Goal: Information Seeking & Learning: Learn about a topic

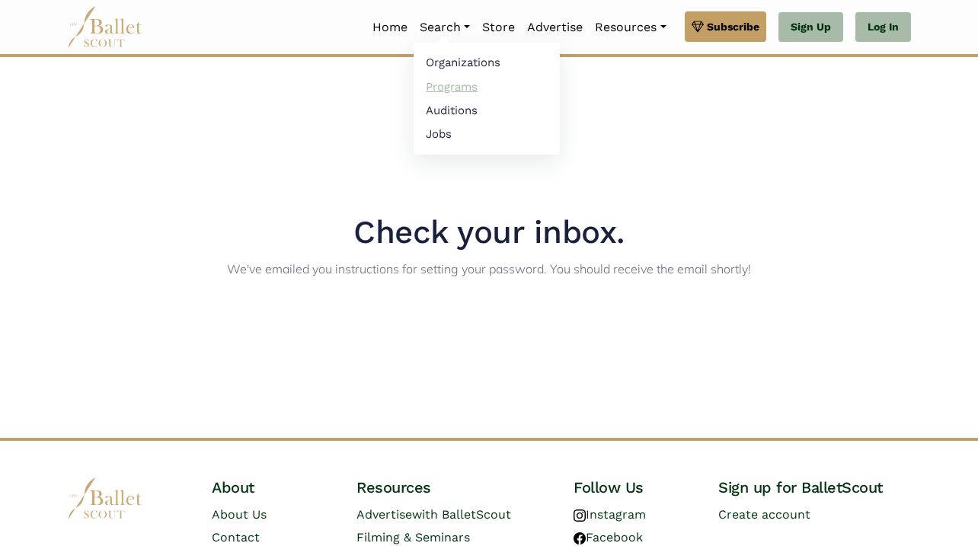
click at [451, 89] on link "Programs" at bounding box center [486, 87] width 146 height 24
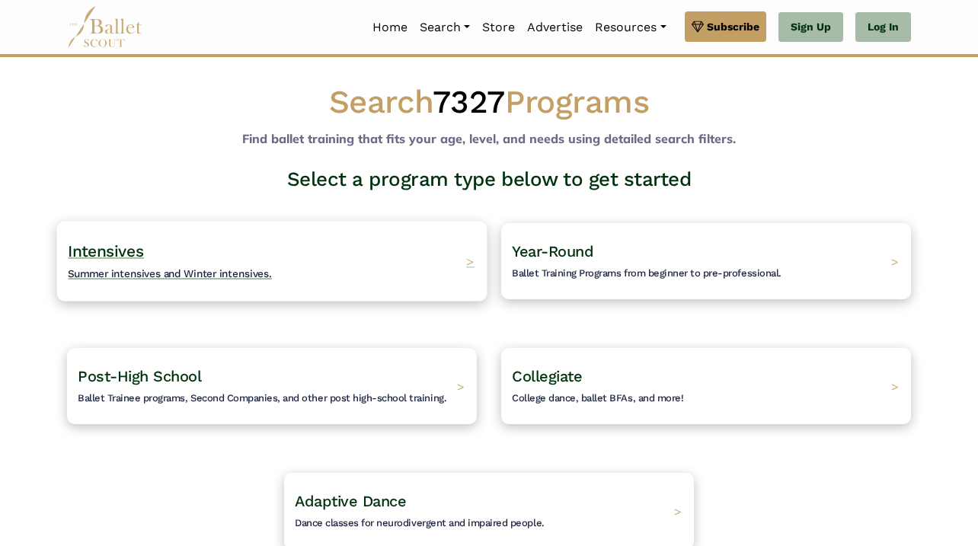
click at [279, 264] on div "Intensives Summer intensives and Winter intensives. >" at bounding box center [272, 261] width 430 height 80
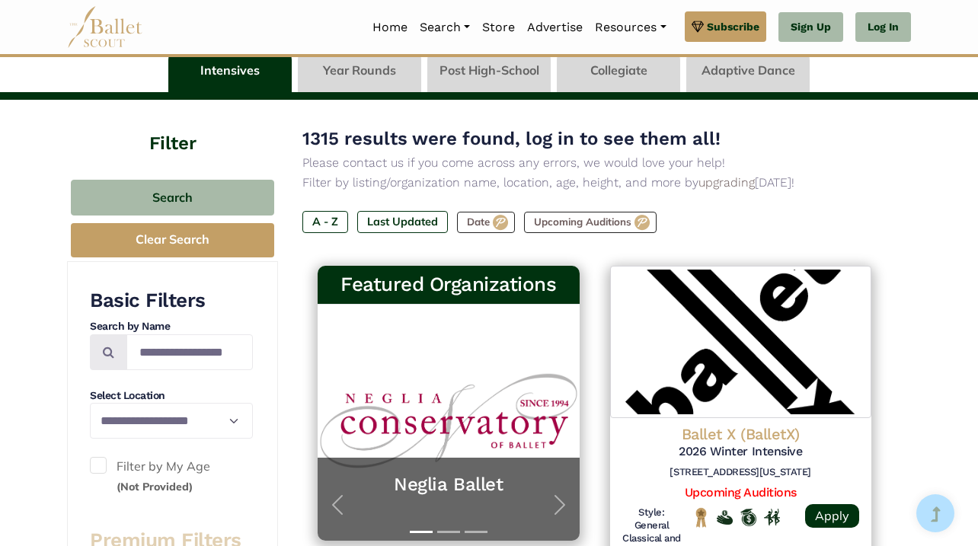
scroll to position [152, 0]
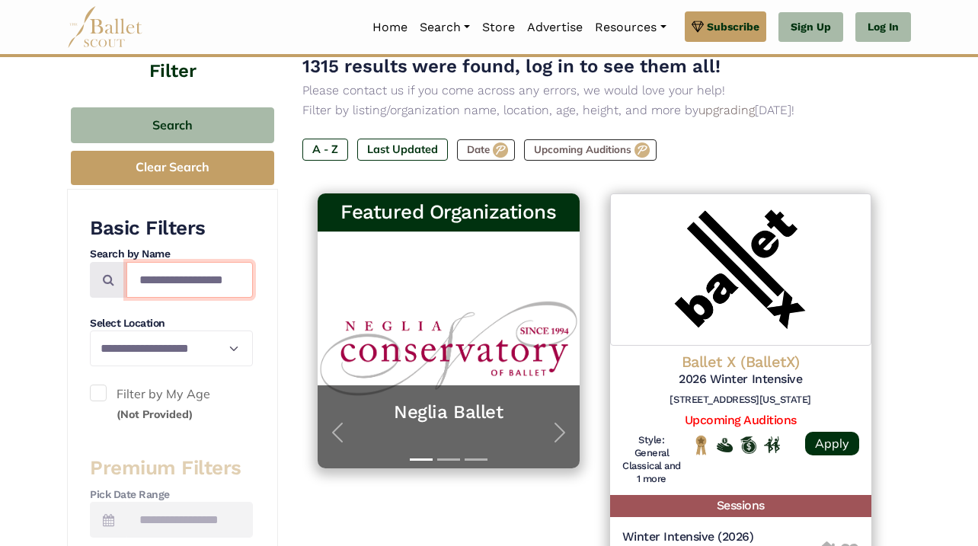
click at [173, 285] on input "Search by names..." at bounding box center [189, 280] width 126 height 36
type input "**********"
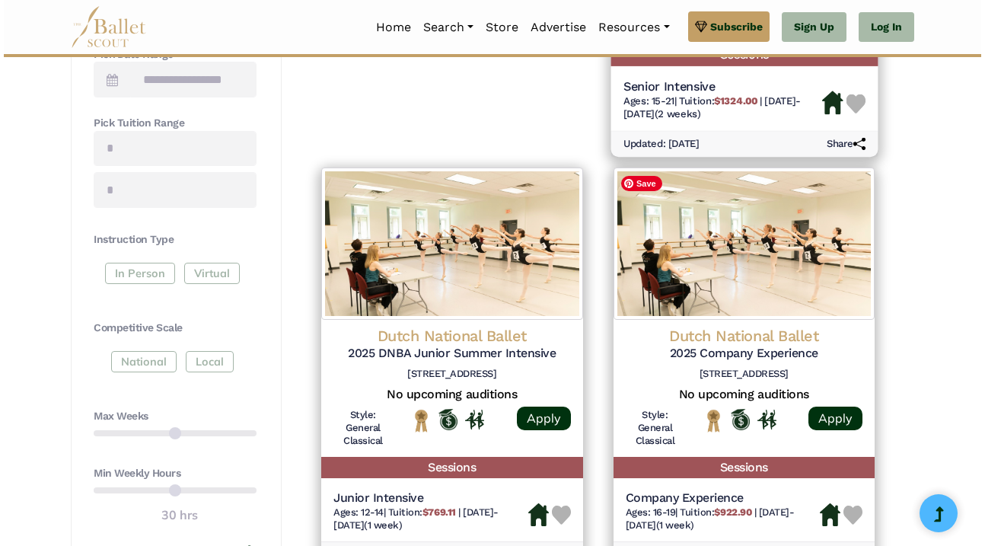
scroll to position [599, 0]
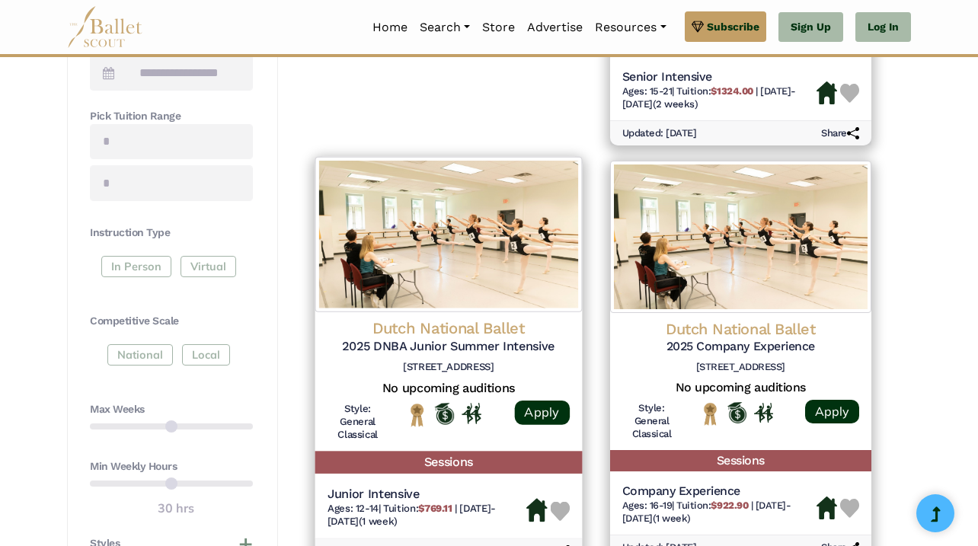
click at [445, 324] on h4 "Dutch National Ballet" at bounding box center [448, 328] width 242 height 21
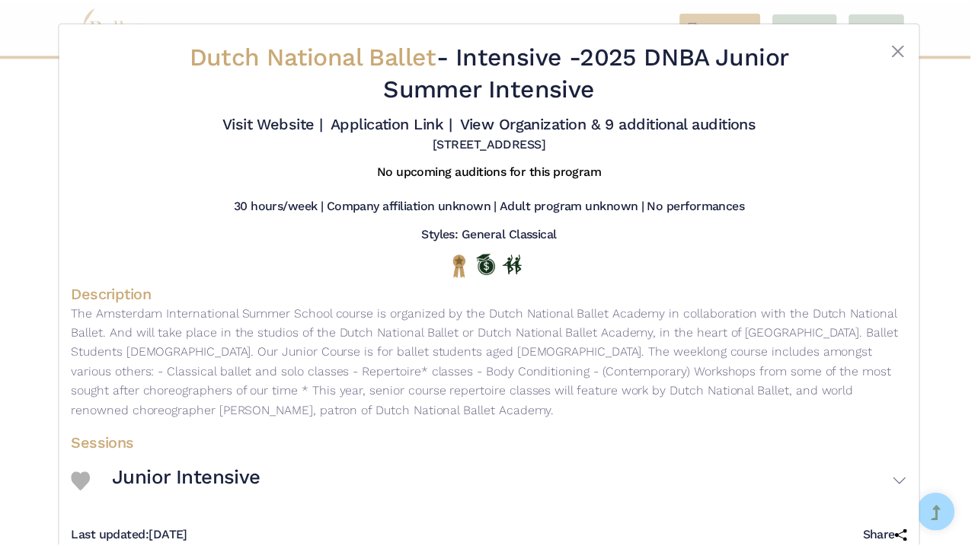
scroll to position [39, 0]
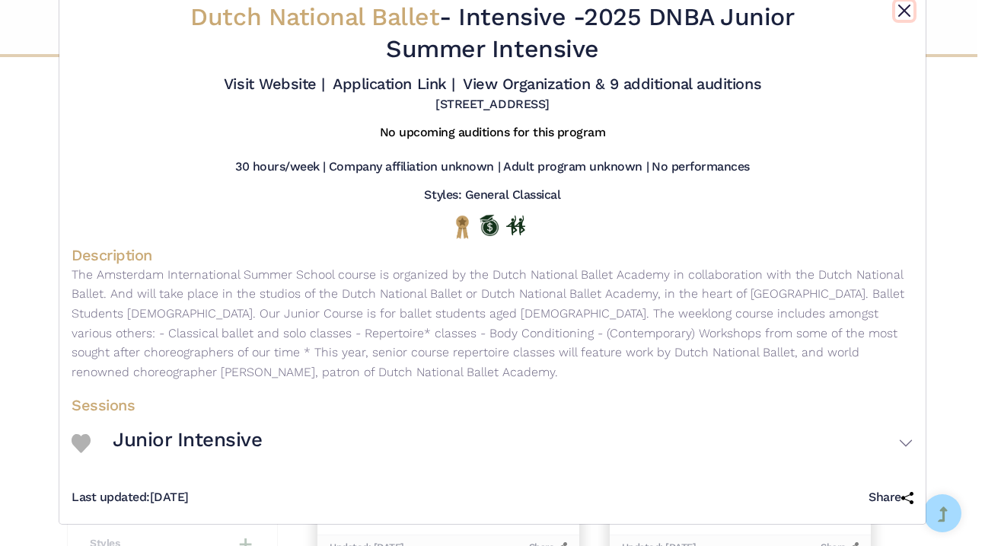
click at [901, 12] on button "Close" at bounding box center [904, 11] width 18 height 18
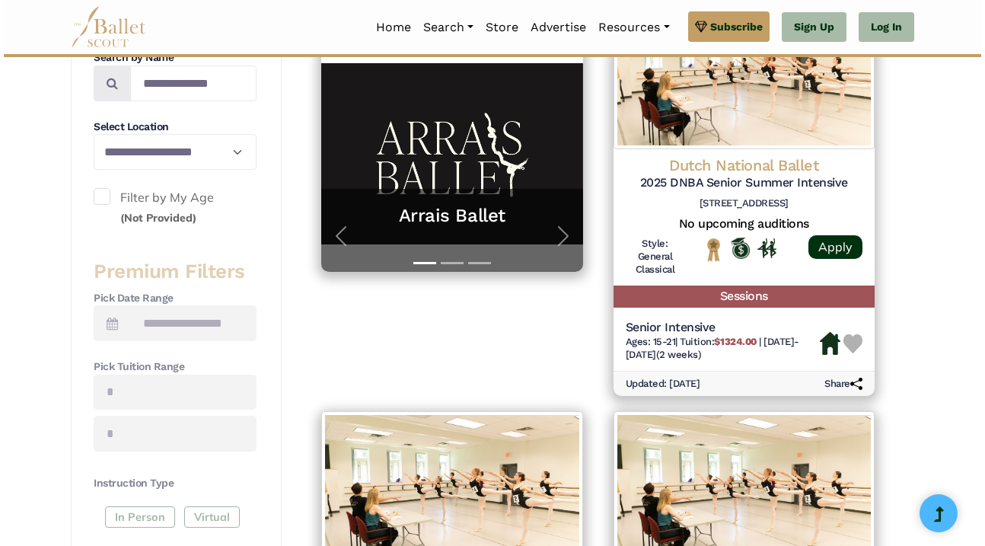
scroll to position [350, 0]
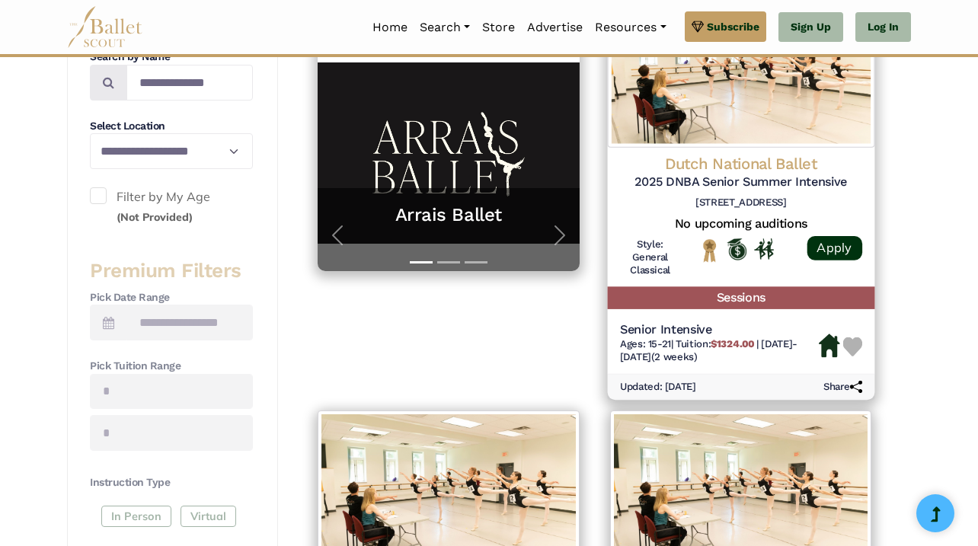
click at [722, 175] on h5 "2025 DNBA Senior Summer Intensive" at bounding box center [740, 182] width 242 height 16
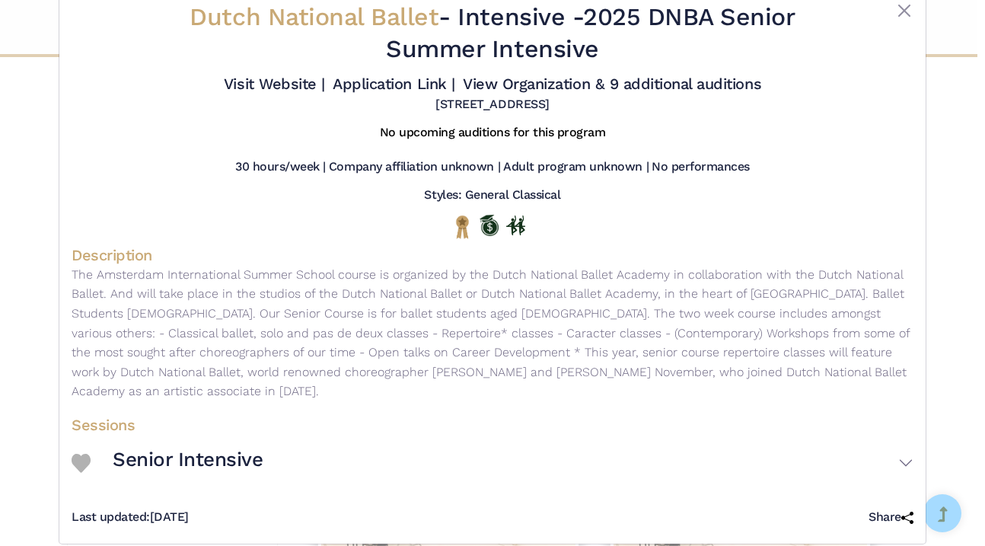
scroll to position [0, 0]
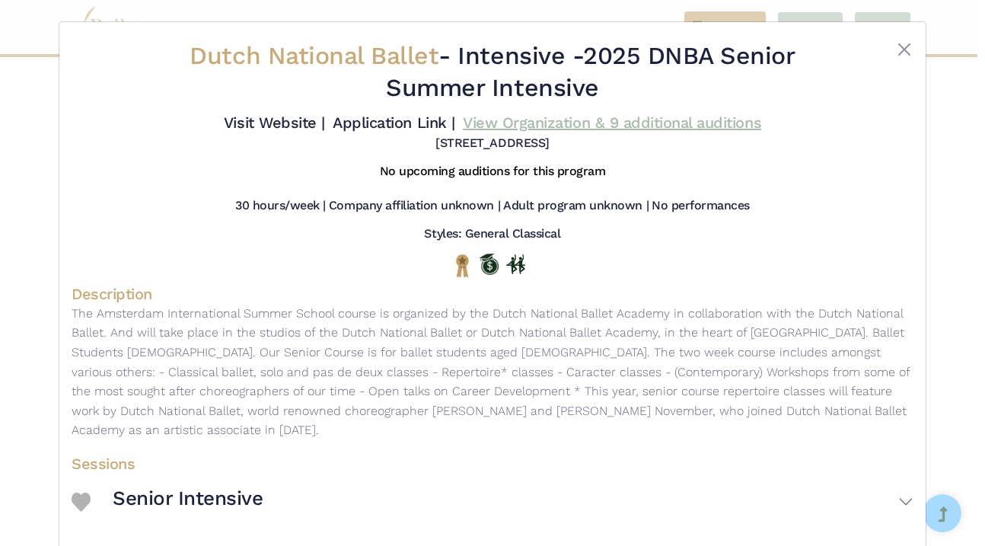
click at [656, 122] on link "View Organization & 9 additional auditions" at bounding box center [612, 122] width 298 height 18
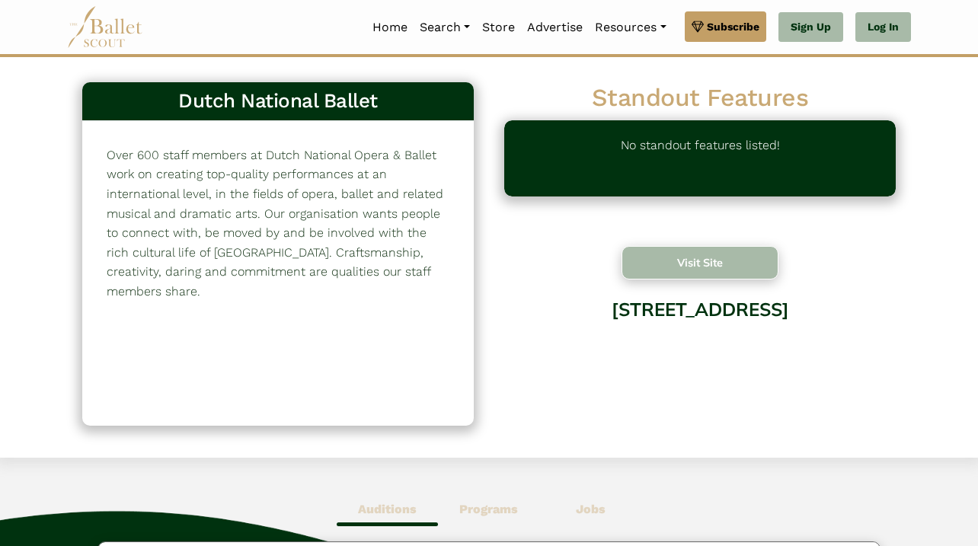
click at [709, 263] on button "Visit Site" at bounding box center [699, 263] width 157 height 34
